Goal: Task Accomplishment & Management: Manage account settings

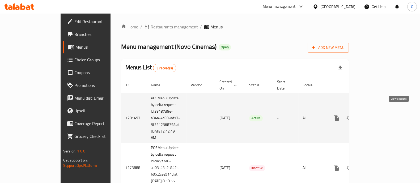
click at [377, 116] on icon "enhanced table" at bounding box center [375, 118] width 5 height 5
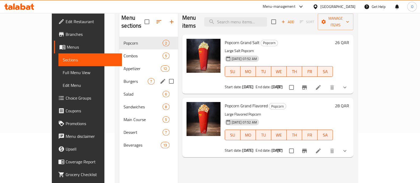
scroll to position [47, 0]
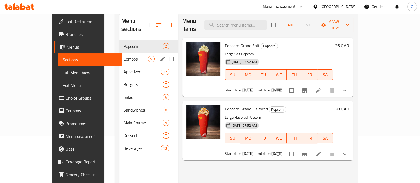
click at [124, 56] on span "Combos" at bounding box center [136, 59] width 24 height 6
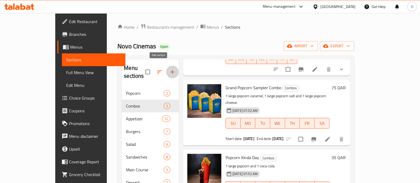
click at [169, 69] on icon "button" at bounding box center [172, 72] width 6 height 6
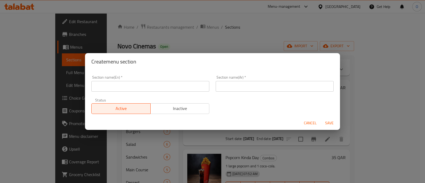
click at [123, 92] on div "Section name(En)   * Section name(En) *" at bounding box center [150, 83] width 124 height 23
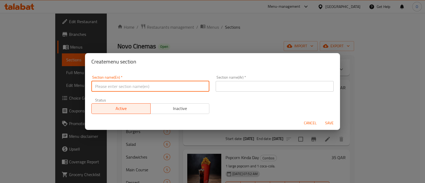
click at [116, 90] on input "text" at bounding box center [150, 86] width 118 height 11
type input "M41"
click at [242, 90] on input "text" at bounding box center [275, 86] width 118 height 11
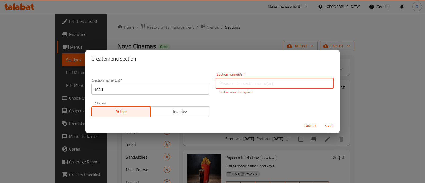
paste input "م14"
type input "م14"
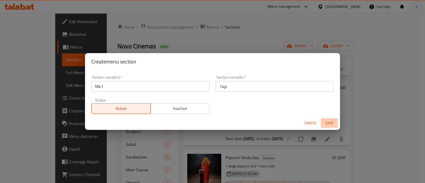
click at [330, 126] on span "Save" at bounding box center [329, 123] width 13 height 7
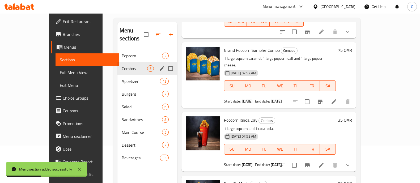
scroll to position [38, 0]
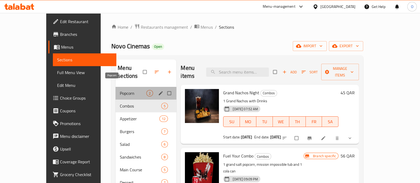
click at [120, 90] on span "Popcorn" at bounding box center [133, 93] width 27 height 6
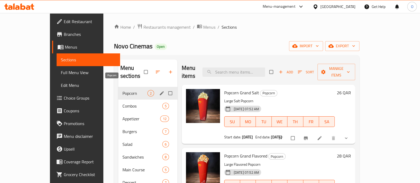
click at [123, 90] on span "Popcorn" at bounding box center [135, 93] width 25 height 6
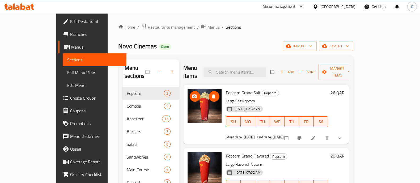
scroll to position [74, 0]
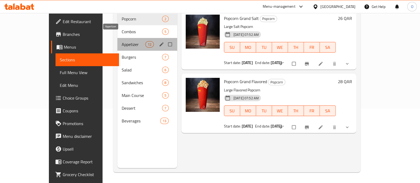
click at [122, 41] on span "Appetizer" at bounding box center [133, 44] width 23 height 6
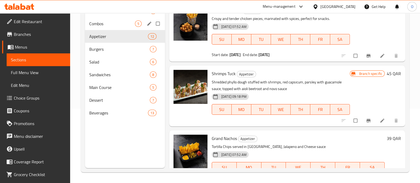
click at [106, 28] on div "Combos 5" at bounding box center [125, 23] width 80 height 13
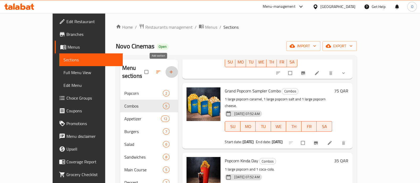
click at [169, 69] on icon "button" at bounding box center [171, 71] width 5 height 5
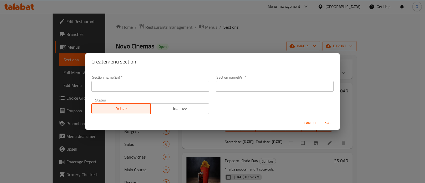
click at [141, 86] on input "text" at bounding box center [150, 86] width 118 height 11
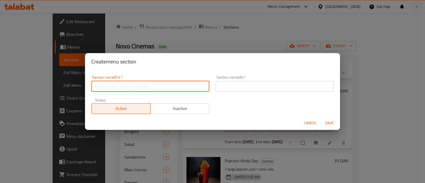
type input "M41"
click at [247, 89] on input "text" at bounding box center [275, 86] width 118 height 11
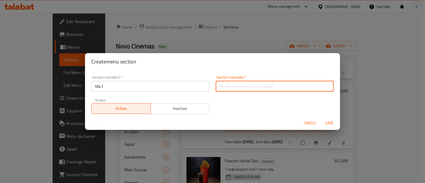
paste input "م14"
type input "م14"
click at [327, 123] on span "Save" at bounding box center [329, 123] width 13 height 7
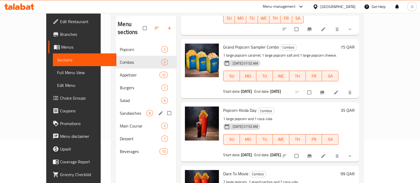
scroll to position [48, 0]
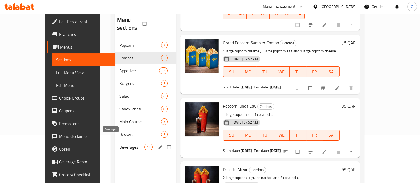
click at [123, 144] on span "Beverages" at bounding box center [131, 147] width 25 height 6
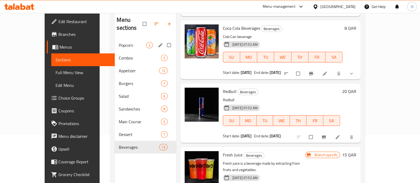
scroll to position [25, 0]
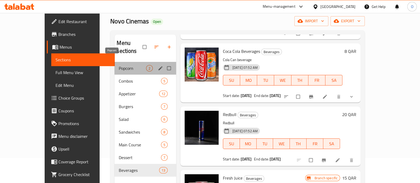
click at [119, 65] on span "Popcorn" at bounding box center [132, 68] width 27 height 6
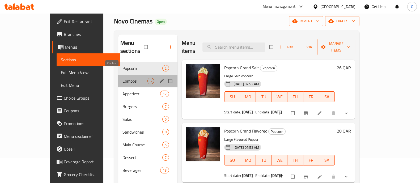
click at [123, 78] on span "Combos" at bounding box center [135, 81] width 25 height 6
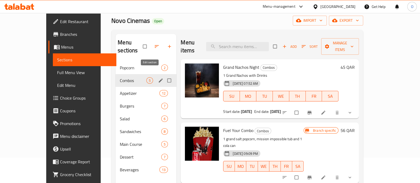
scroll to position [25, 0]
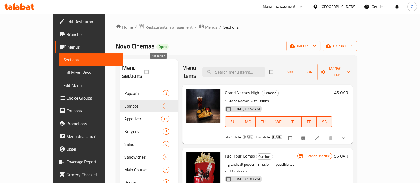
click at [169, 69] on icon "button" at bounding box center [171, 71] width 5 height 5
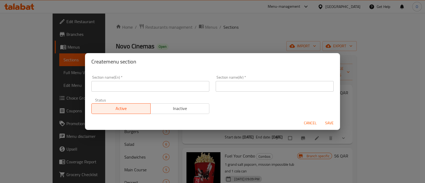
click at [142, 88] on input "text" at bounding box center [150, 86] width 118 height 11
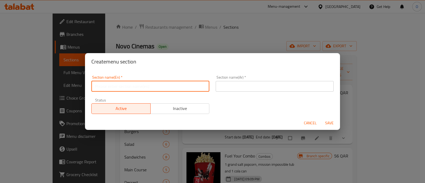
paste input "م14"
type input "م14"
click at [216, 87] on input "text" at bounding box center [275, 86] width 118 height 11
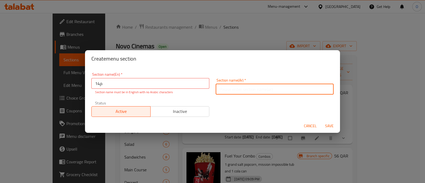
paste input "م14"
type input "م14"
click at [175, 80] on input "م14" at bounding box center [150, 83] width 118 height 11
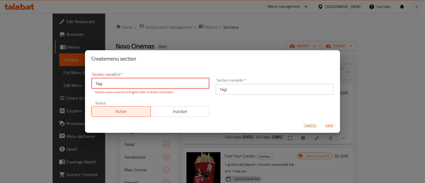
click at [175, 80] on input "م14" at bounding box center [150, 83] width 118 height 11
type input "M41"
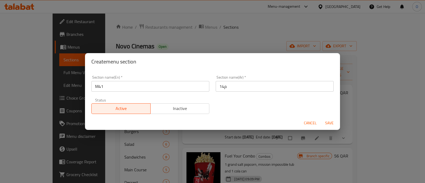
click at [262, 99] on div "Section name(En)   * M41 Section name(En) * Section name(Ar)   * م14 Section na…" at bounding box center [212, 94] width 249 height 45
click at [330, 120] on span "Save" at bounding box center [329, 123] width 13 height 7
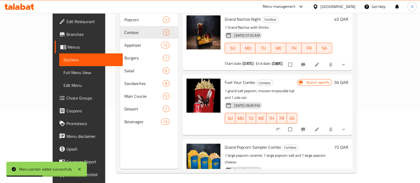
scroll to position [74, 0]
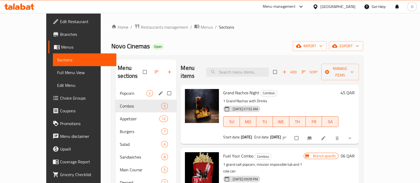
click at [120, 90] on span "Popcorn" at bounding box center [133, 93] width 27 height 6
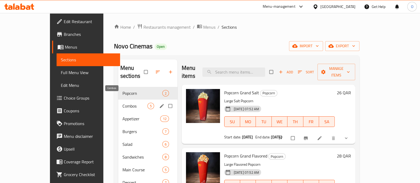
click at [123, 103] on span "Combos" at bounding box center [135, 106] width 25 height 6
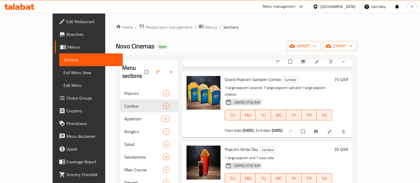
scroll to position [74, 0]
